Goal: Task Accomplishment & Management: Use online tool/utility

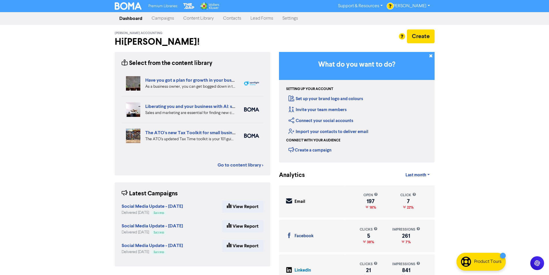
scroll to position [14, 0]
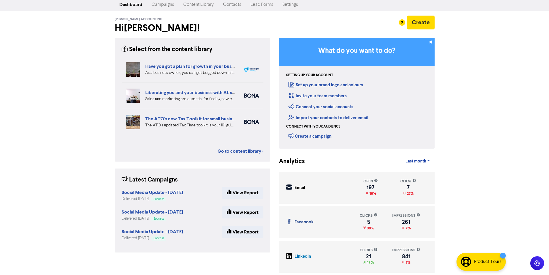
click at [24, 177] on div "Premium Libraries: Support & Resources Video Tutorials FAQ & Guides Marketing E…" at bounding box center [274, 123] width 549 height 275
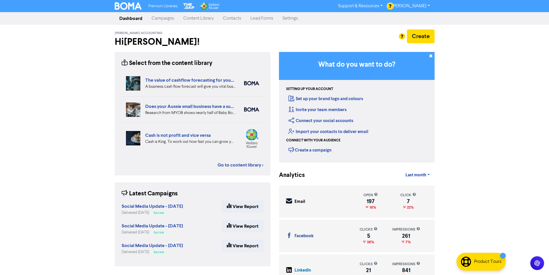
click at [165, 19] on link "Campaigns" at bounding box center [163, 19] width 32 height 12
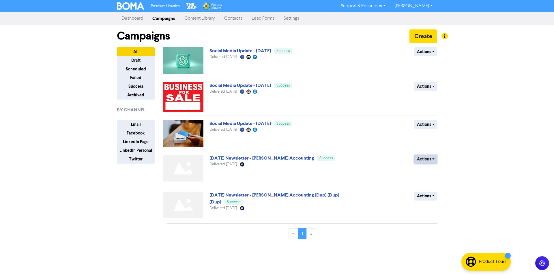
click at [432, 155] on button "Actions" at bounding box center [425, 159] width 23 height 9
click at [428, 171] on button "Duplicate" at bounding box center [437, 171] width 46 height 9
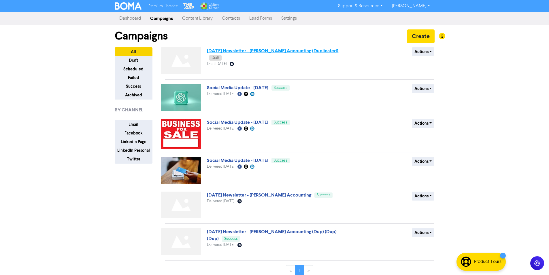
click at [257, 51] on link "[DATE] Newsletter - [PERSON_NAME] Accounting (Duplicated)" at bounding box center [272, 51] width 131 height 6
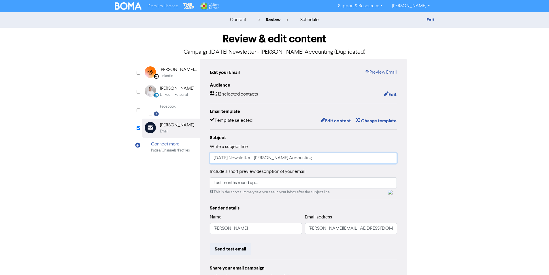
click at [221, 158] on input "[DATE] Newsletter - [PERSON_NAME] Accounting" at bounding box center [303, 158] width 187 height 11
type input "[DATE] Newsletter - [PERSON_NAME] Accounting"
click at [173, 212] on div "LinkedIn Page Created with Sketch. [PERSON_NAME] Accounting LinkedIn LinkedIn P…" at bounding box center [274, 181] width 265 height 245
click at [345, 120] on button "Edit content" at bounding box center [335, 120] width 31 height 7
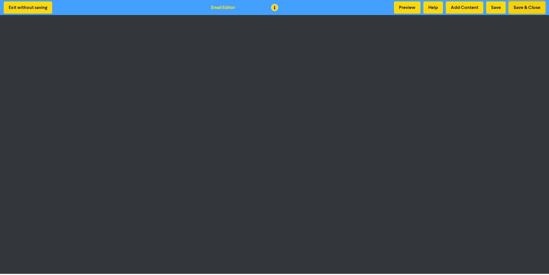
click at [523, 8] on button "Save & Close" at bounding box center [527, 7] width 37 height 12
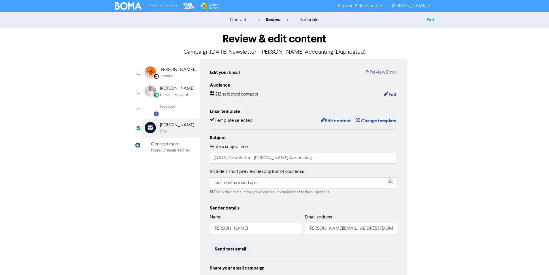
click at [433, 20] on link "Exit" at bounding box center [431, 20] width 8 height 6
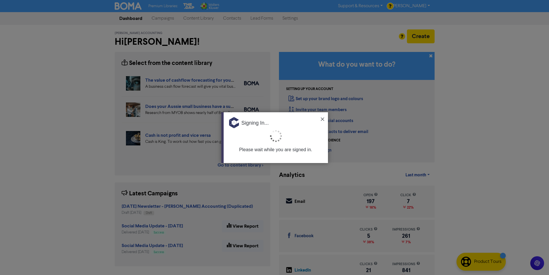
click at [322, 120] on img at bounding box center [322, 118] width 3 height 3
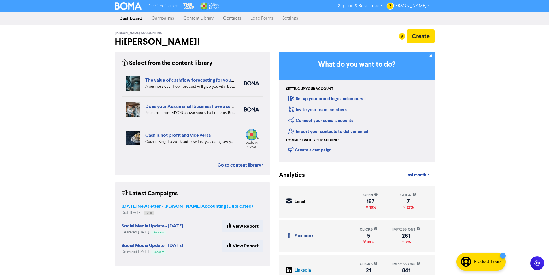
click at [185, 206] on strong "[DATE] Newsletter - [PERSON_NAME] Accounting (Duplicated)" at bounding box center [187, 206] width 131 height 6
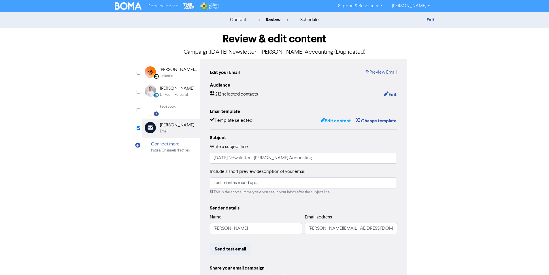
click at [334, 123] on button "Edit content" at bounding box center [335, 120] width 31 height 7
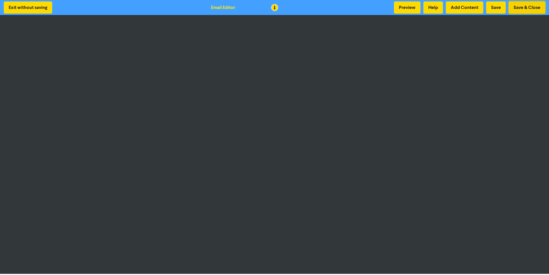
click at [520, 5] on button "Save & Close" at bounding box center [527, 7] width 37 height 12
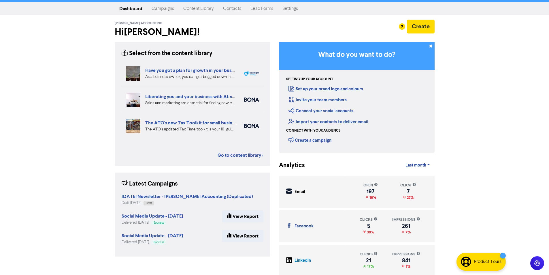
scroll to position [14, 0]
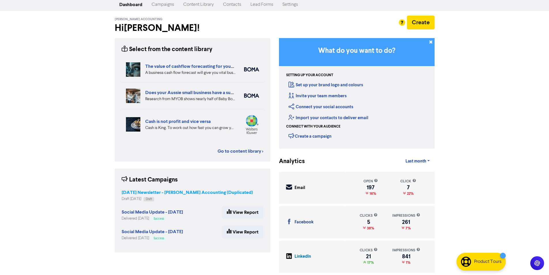
click at [195, 193] on strong "[DATE] Newsletter - [PERSON_NAME] Accounting (Duplicated)" at bounding box center [187, 192] width 131 height 6
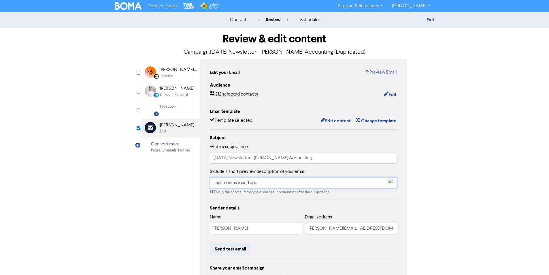
type input "[PERSON_NAME][EMAIL_ADDRESS][DOMAIN_NAME]"
click at [337, 120] on button "Edit content" at bounding box center [335, 120] width 31 height 7
